Goal: Find specific page/section: Find specific page/section

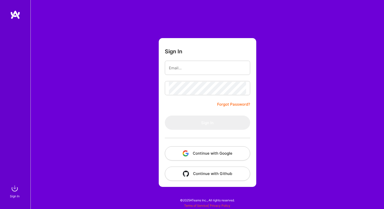
click at [194, 150] on button "Continue with Google" at bounding box center [207, 153] width 85 height 14
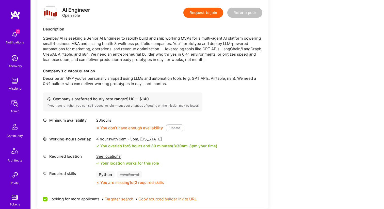
scroll to position [123, 0]
click at [118, 146] on div "You overlap for 6 hours and 30 minutes ( 8:30am - 3pm your time)" at bounding box center [158, 145] width 117 height 5
click at [117, 145] on div "You overlap for 6 hours and 30 minutes ( 8:30am - 3pm your time)" at bounding box center [158, 145] width 117 height 5
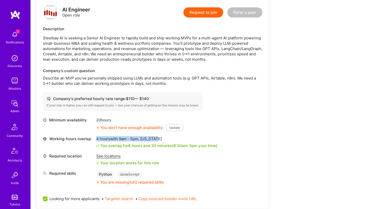
drag, startPoint x: 96, startPoint y: 138, endPoint x: 199, endPoint y: 138, distance: 102.5
click at [199, 138] on div "4 hours with 9am - 5pm , [US_STATE]" at bounding box center [156, 138] width 121 height 5
copy div "4 hours with 9am - 5pm , [US_STATE]"
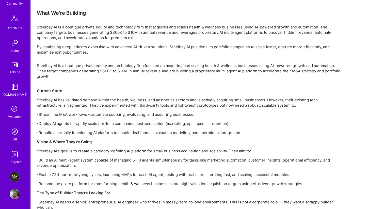
scroll to position [601, 0]
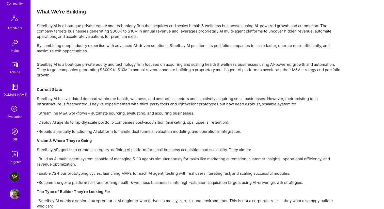
click at [14, 133] on img at bounding box center [15, 132] width 10 height 10
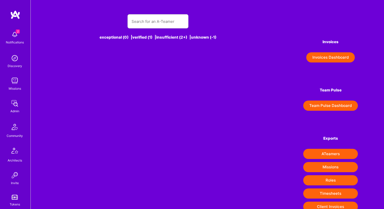
click at [156, 28] on div "exceptional (0) | verified (1) | insufficient (2+) | unknown (-1)" at bounding box center [158, 30] width 202 height 44
click at [151, 22] on input "text" at bounding box center [158, 21] width 53 height 13
paste input "[PERSON_NAME] ([PERSON_NAME]) [PERSON_NAME]"
type input "[PERSON_NAME] ([PERSON_NAME]) [PERSON_NAME]"
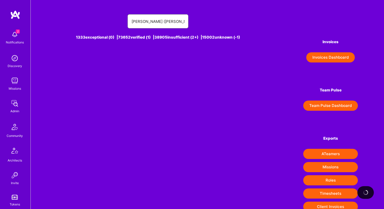
click at [153, 21] on input "[PERSON_NAME] ([PERSON_NAME]) [PERSON_NAME]" at bounding box center [158, 21] width 53 height 13
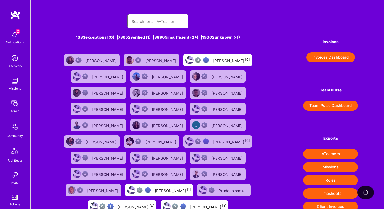
click at [170, 22] on input "text" at bounding box center [158, 21] width 53 height 13
paste input "[PERSON_NAME] ([PERSON_NAME]) [PERSON_NAME]"
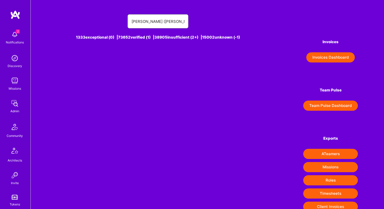
click at [132, 22] on input "[PERSON_NAME] ([PERSON_NAME]) [PERSON_NAME]" at bounding box center [158, 21] width 53 height 13
click at [163, 20] on input "[PERSON_NAME] ([PERSON_NAME]) [PERSON_NAME]" at bounding box center [158, 21] width 53 height 13
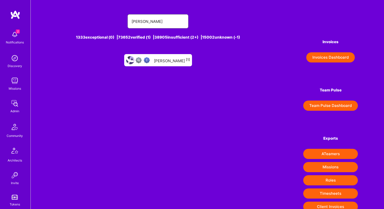
type input "[PERSON_NAME]"
click at [163, 62] on div "[PERSON_NAME] [1]" at bounding box center [172, 60] width 36 height 7
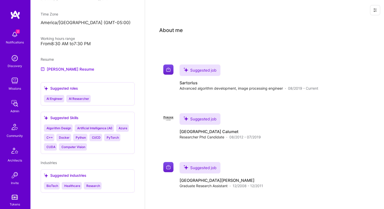
scroll to position [132, 0]
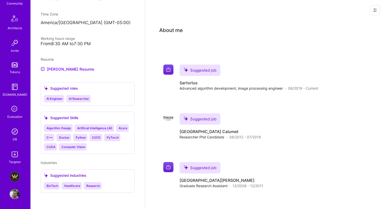
click at [10, 193] on img at bounding box center [15, 194] width 10 height 10
